Goal: Navigation & Orientation: Find specific page/section

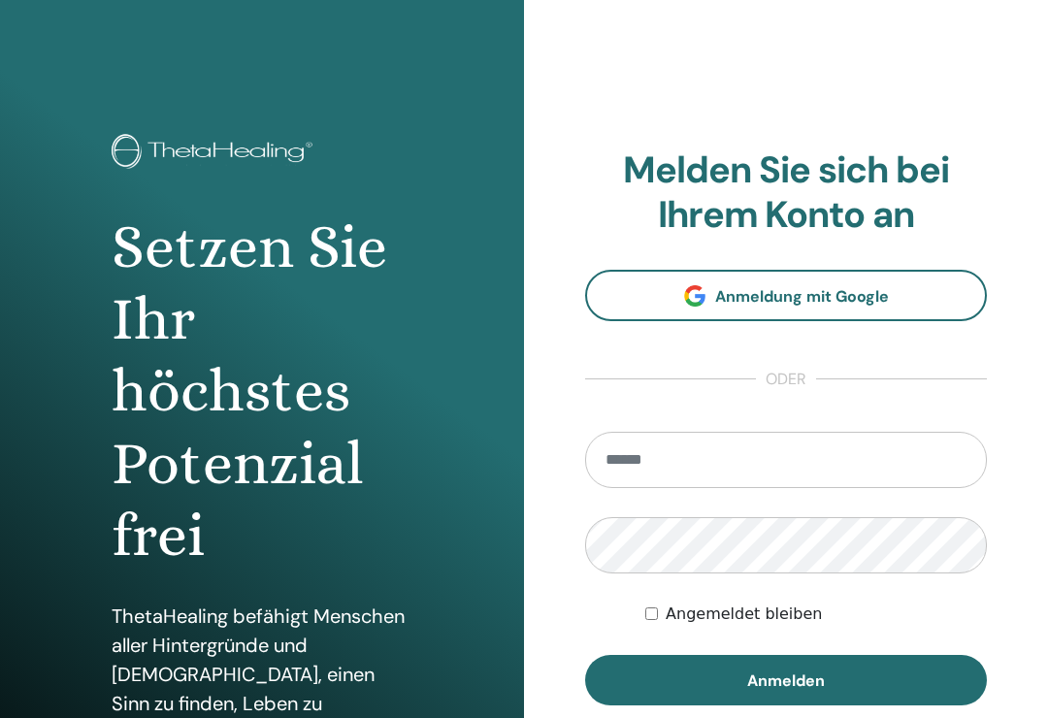
scroll to position [263, 0]
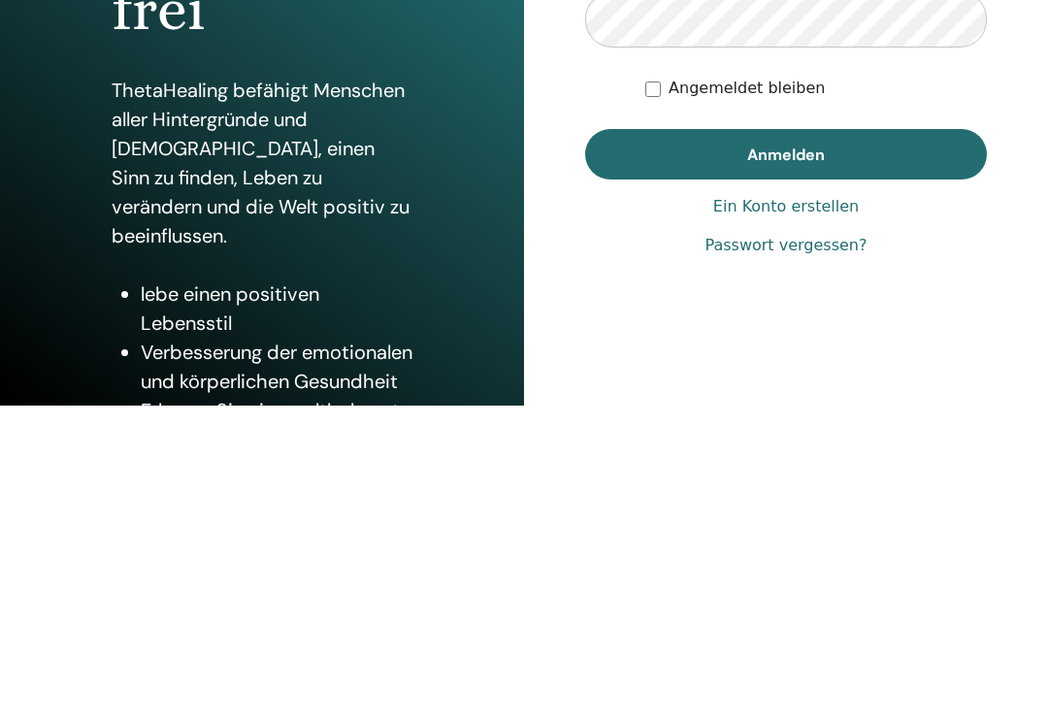
type input "**********"
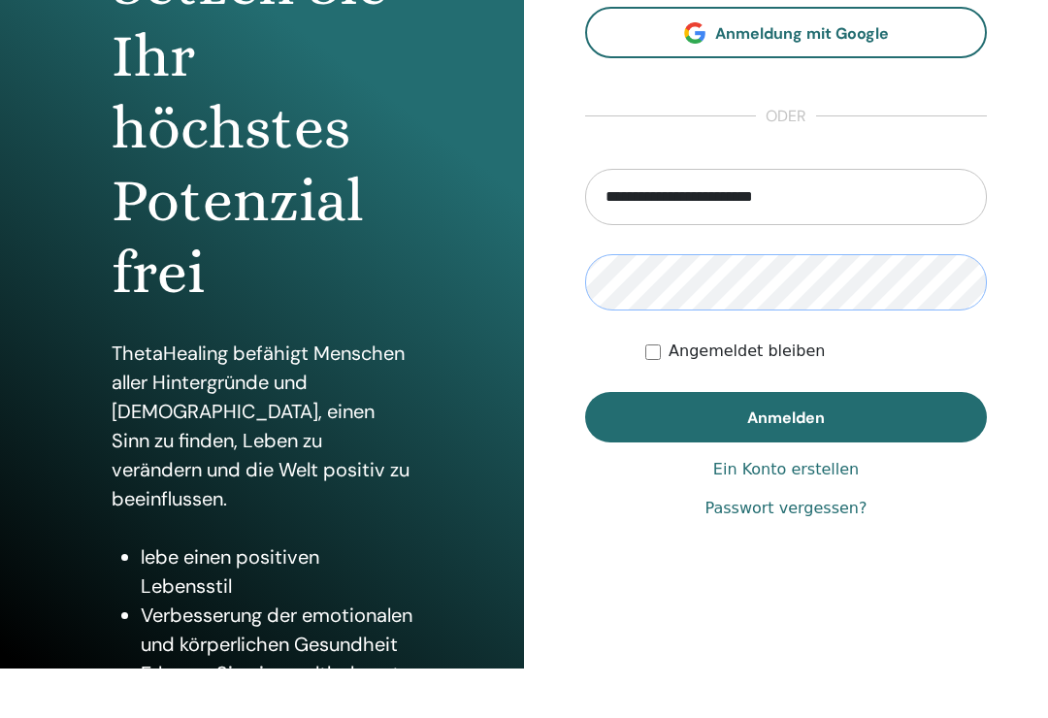
scroll to position [262, 0]
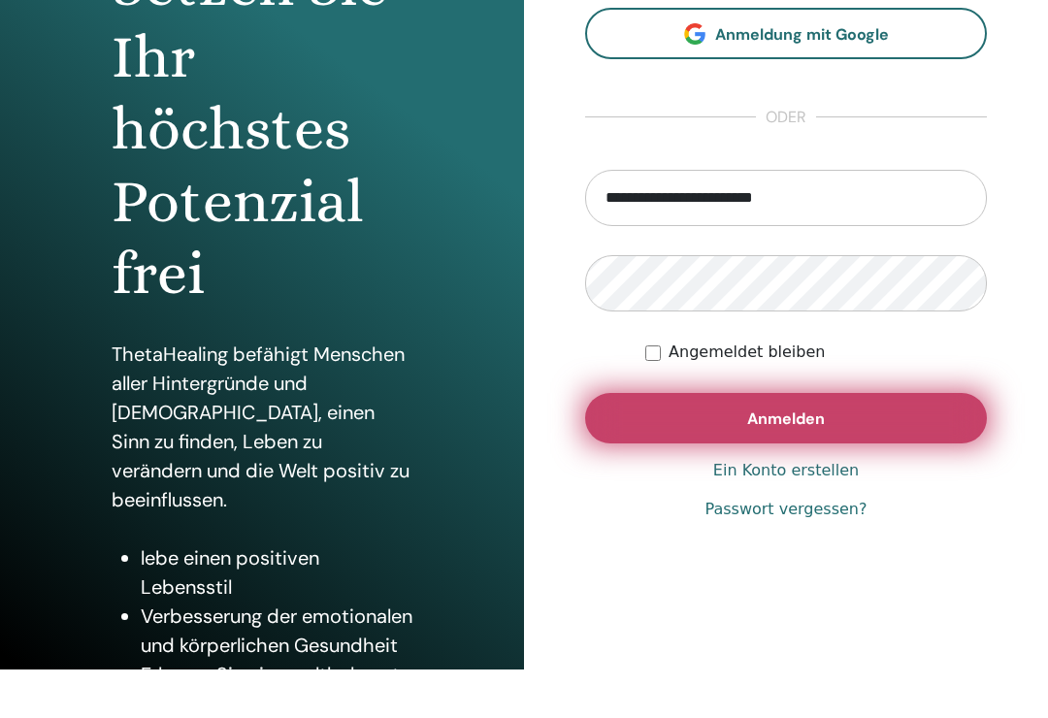
click at [920, 415] on button "Anmelden" at bounding box center [786, 418] width 402 height 50
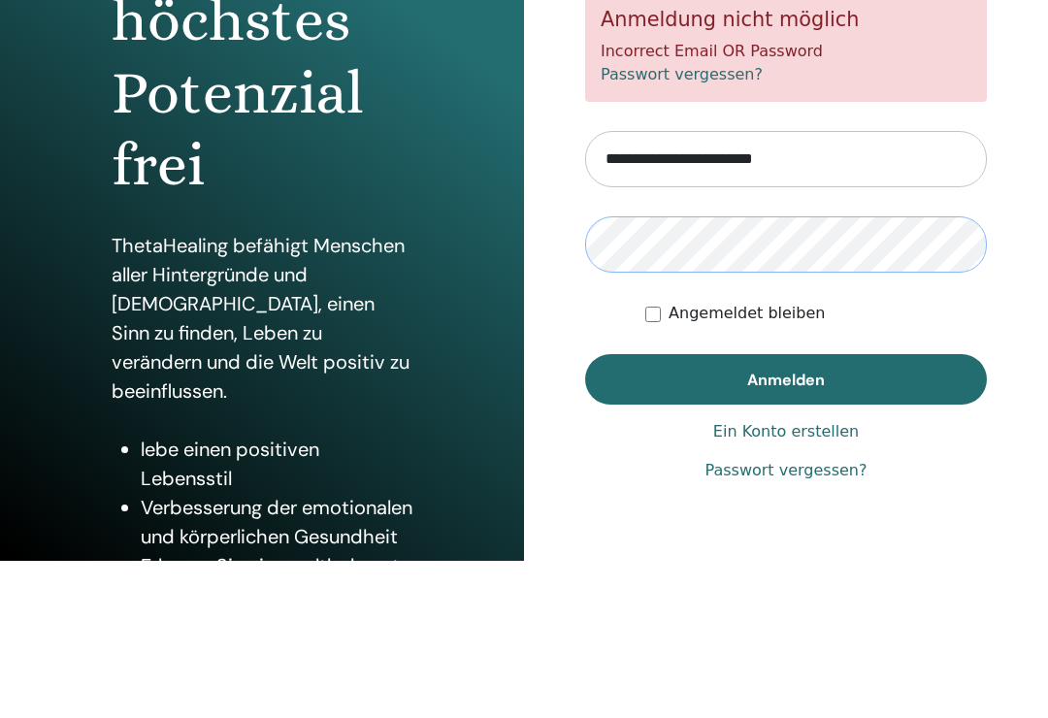
scroll to position [370, 0]
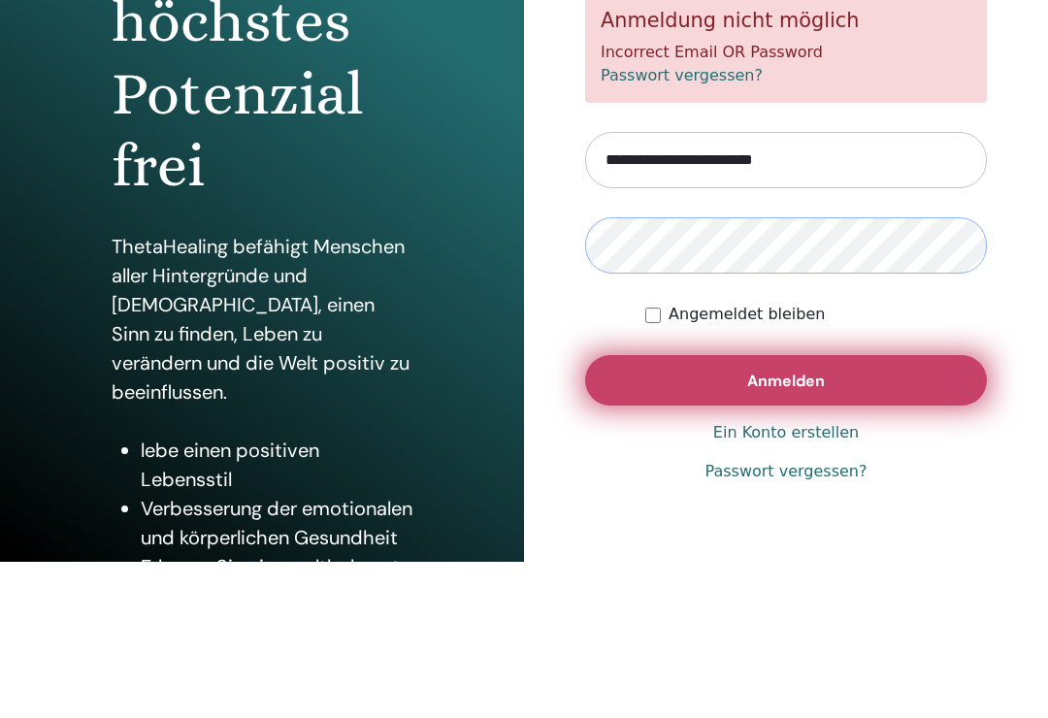
click at [874, 374] on button "Anmelden" at bounding box center [786, 380] width 402 height 50
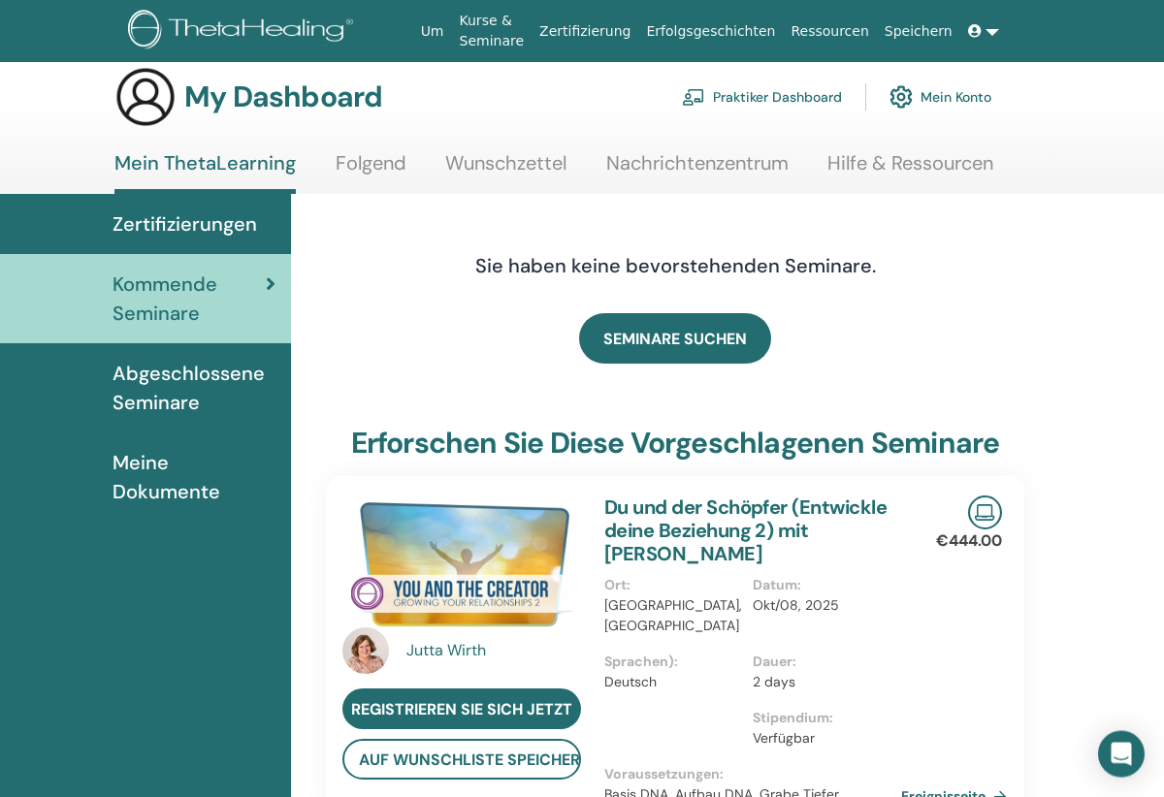
scroll to position [21, 0]
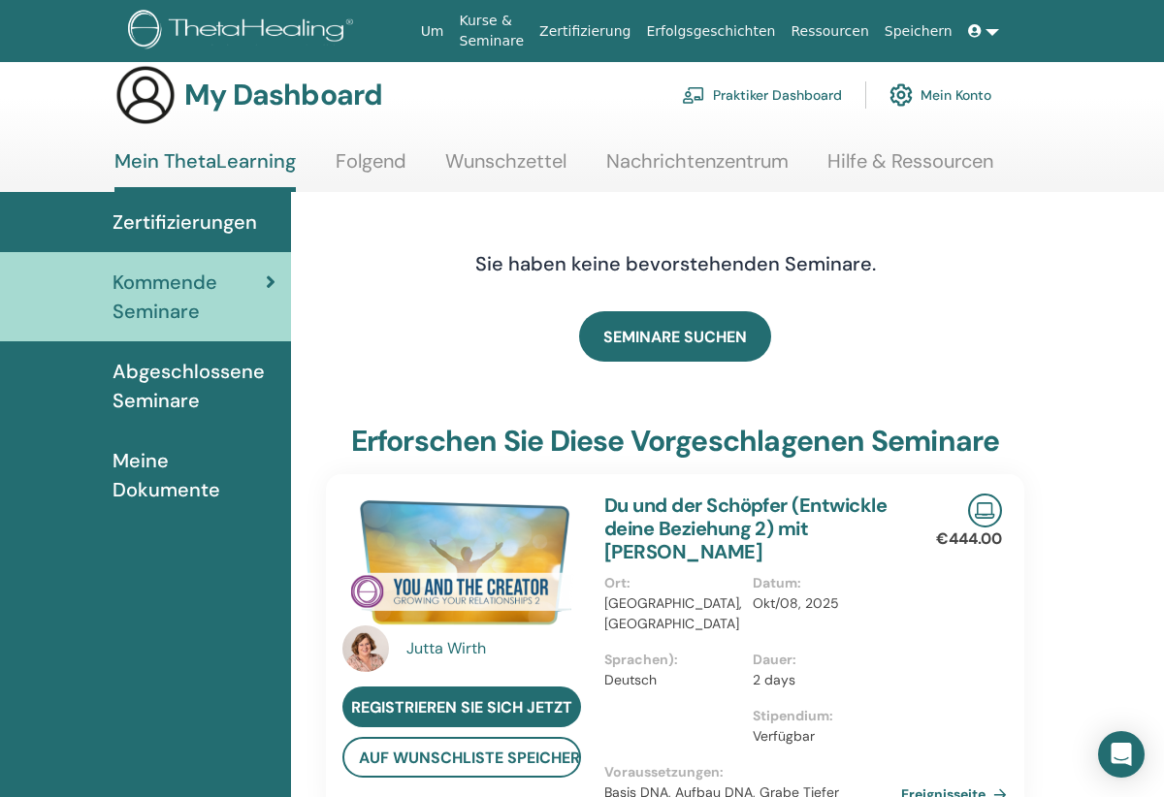
click at [137, 391] on span "Abgeschlossene Seminare" at bounding box center [194, 386] width 163 height 58
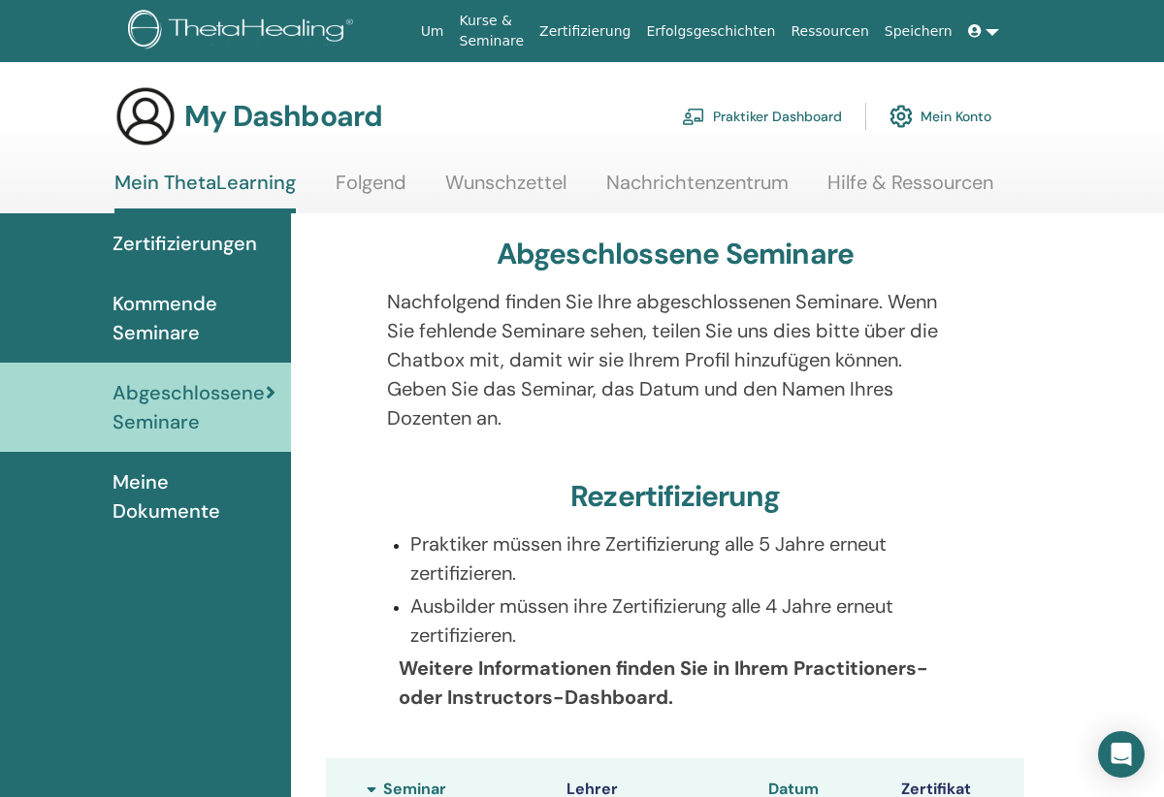
click at [1118, 600] on div "Abgeschlossene Seminare Nachfolgend finden Sie Ihre abgeschlossenen Seminare. W…" at bounding box center [727, 668] width 873 height 910
click at [130, 497] on span "Meine Dokumente" at bounding box center [194, 497] width 163 height 58
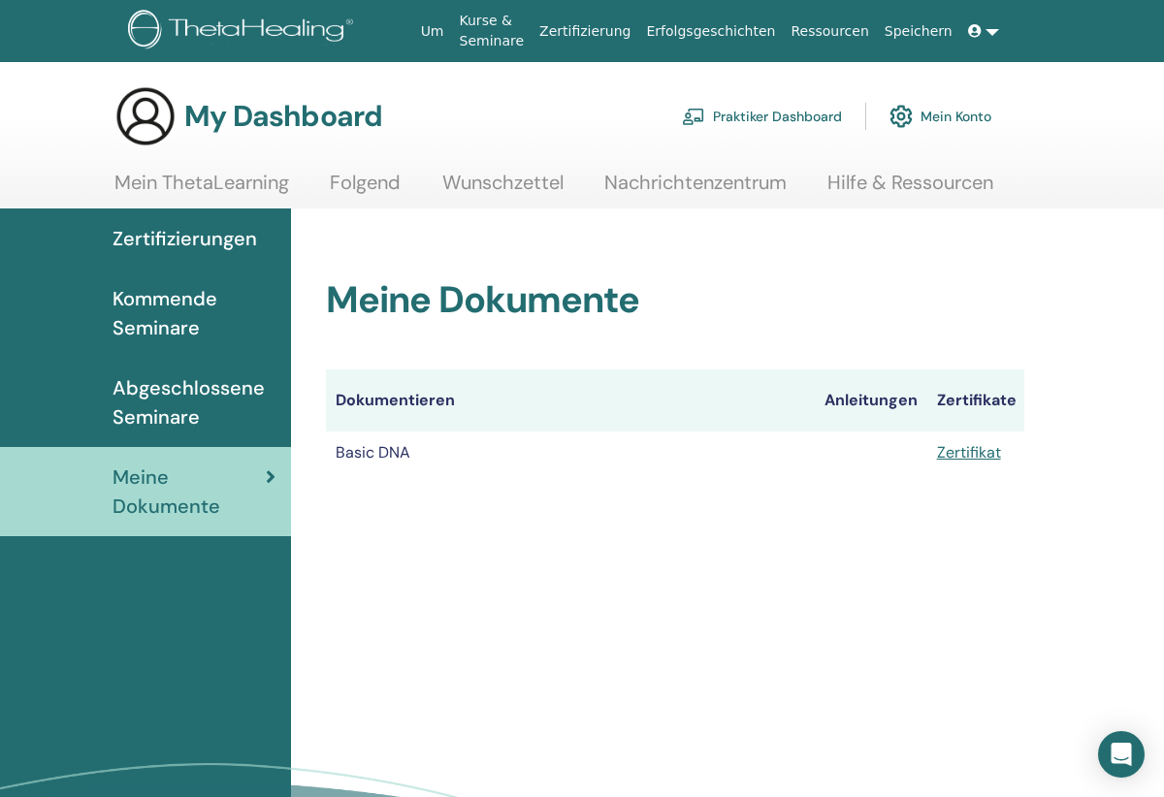
scroll to position [8, 0]
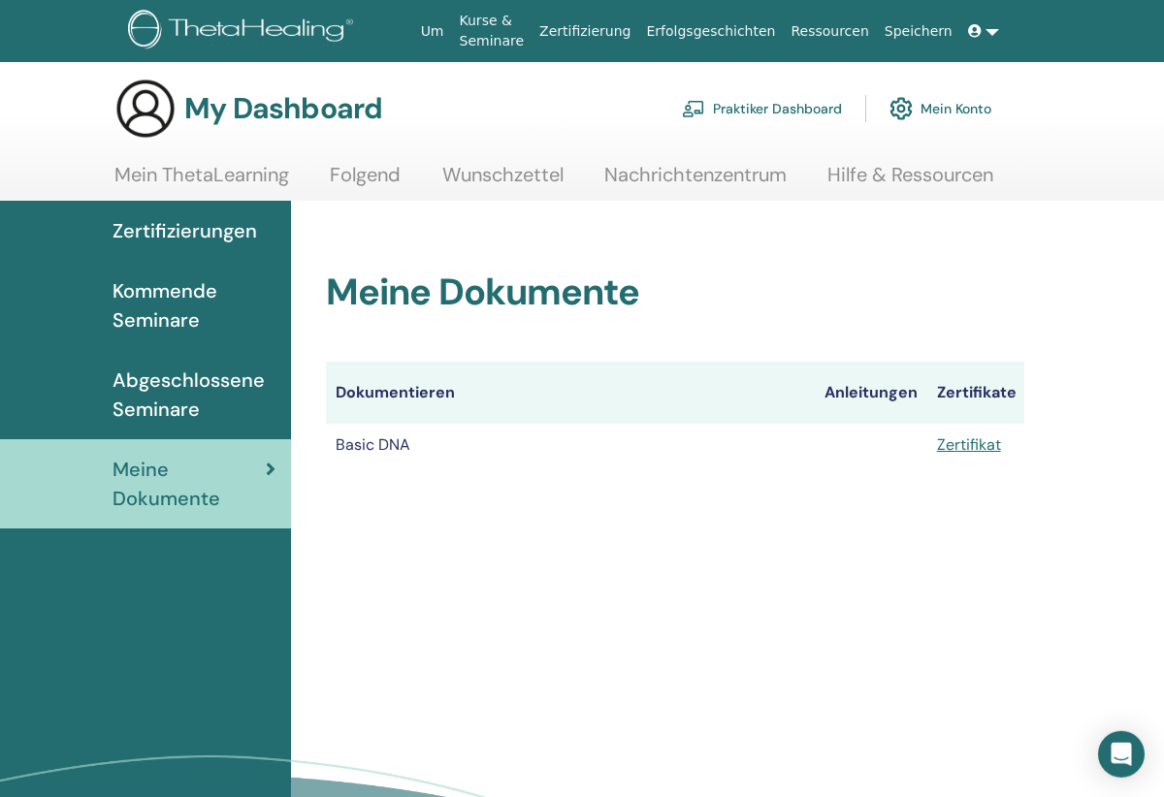
click at [145, 303] on span "Kommende Seminare" at bounding box center [194, 305] width 163 height 58
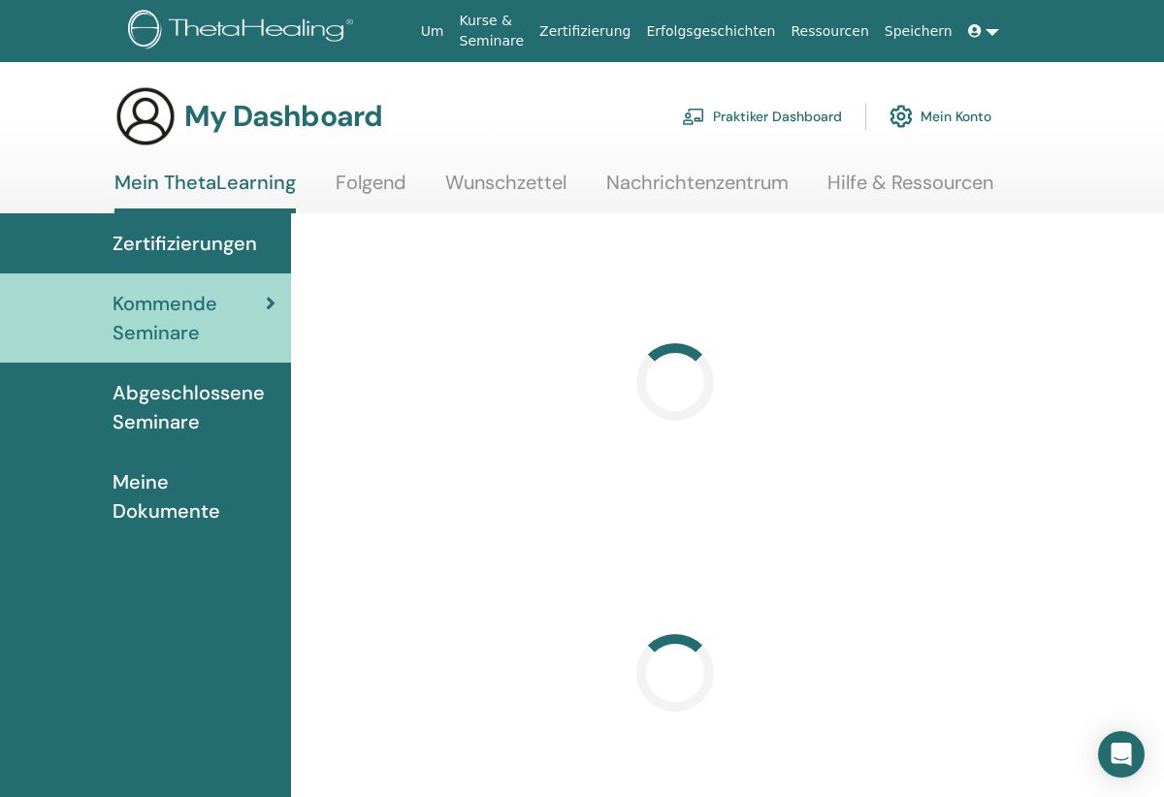
scroll to position [8, 0]
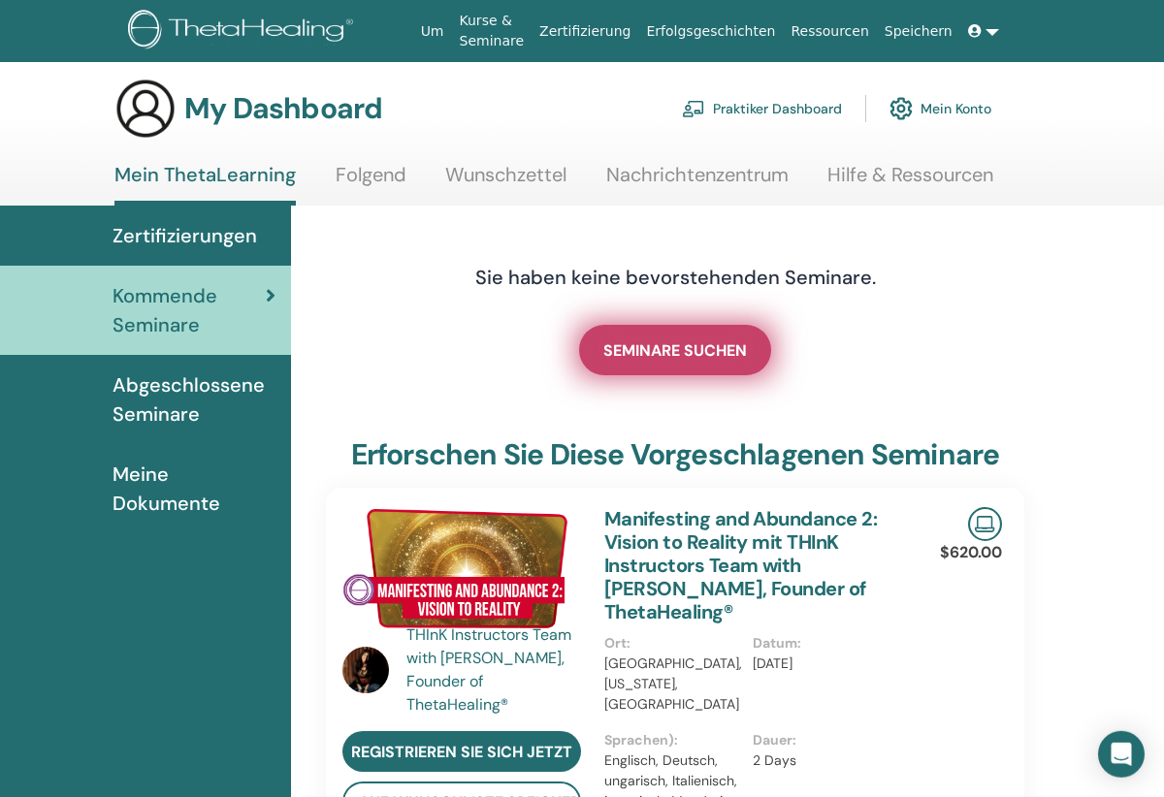
click at [641, 347] on span "SEMINARE SUCHEN" at bounding box center [675, 350] width 144 height 20
